Goal: Navigation & Orientation: Find specific page/section

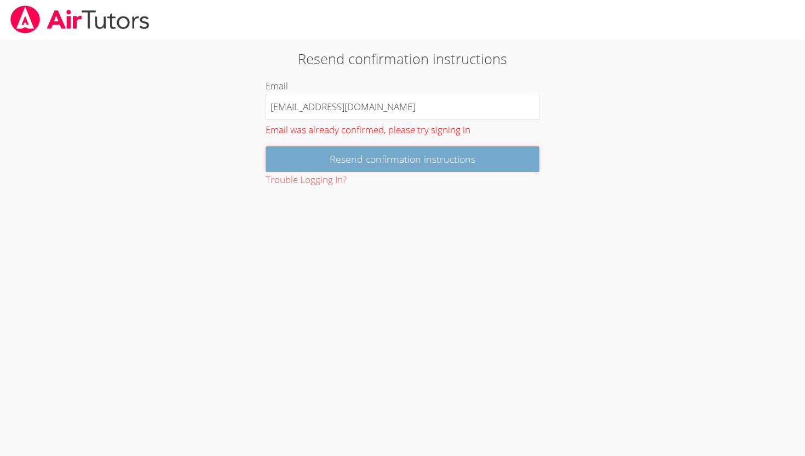
click at [371, 159] on input "Resend confirmation instructions" at bounding box center [403, 159] width 274 height 26
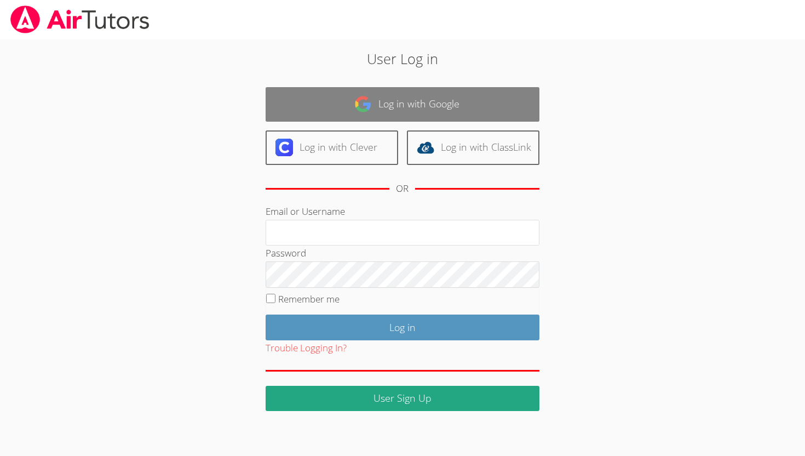
click at [403, 117] on link "Log in with Google" at bounding box center [403, 104] width 274 height 35
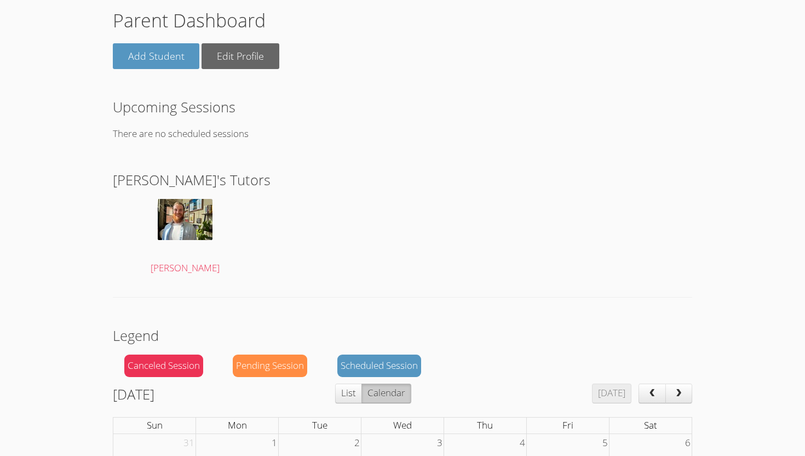
scroll to position [83, 0]
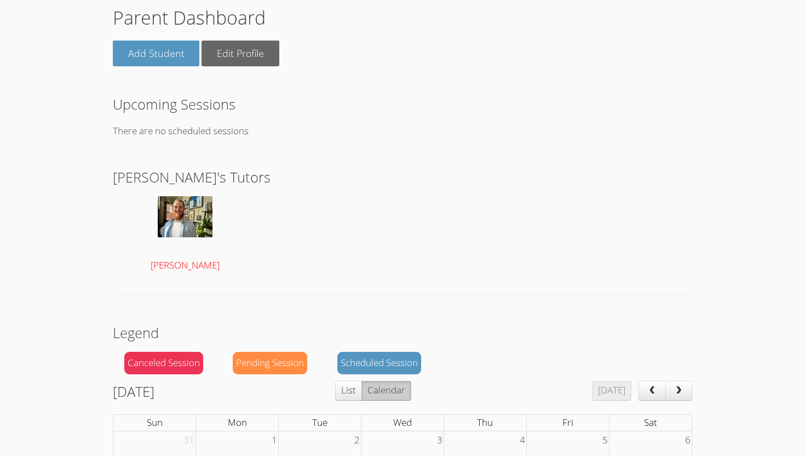
click at [190, 266] on span "[PERSON_NAME]" at bounding box center [185, 265] width 69 height 13
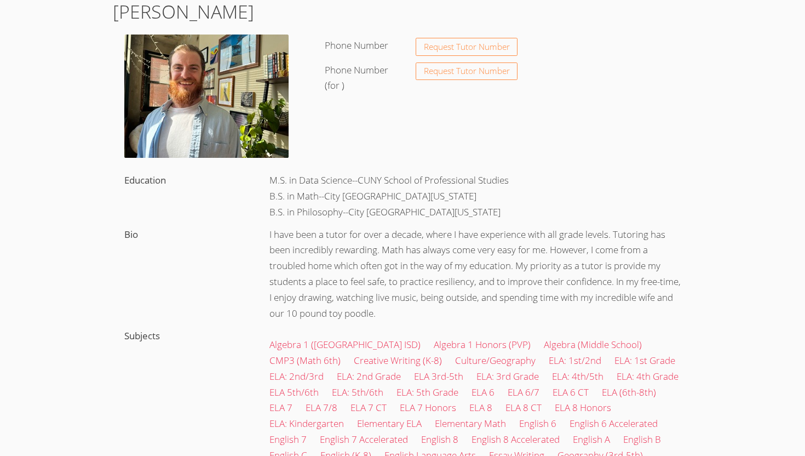
scroll to position [67, 0]
